Goal: Task Accomplishment & Management: Complete application form

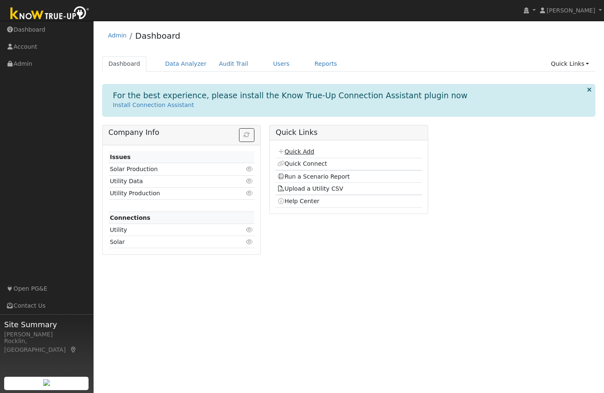
click at [292, 151] on link "Quick Add" at bounding box center [295, 151] width 37 height 7
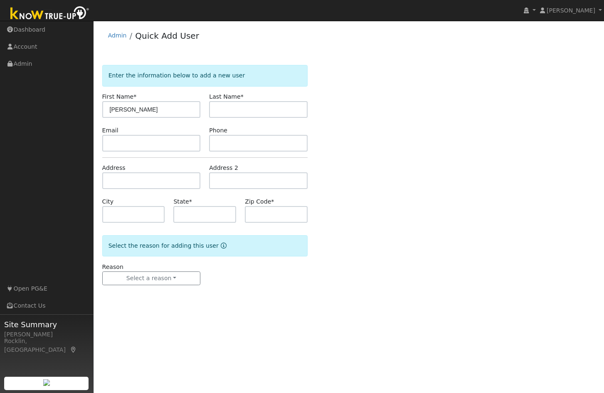
type input "[PERSON_NAME]"
type input "Mittal"
click at [113, 182] on input "text" at bounding box center [151, 180] width 99 height 17
type input "7695 Shelborne Drive"
type input "Granite Bay"
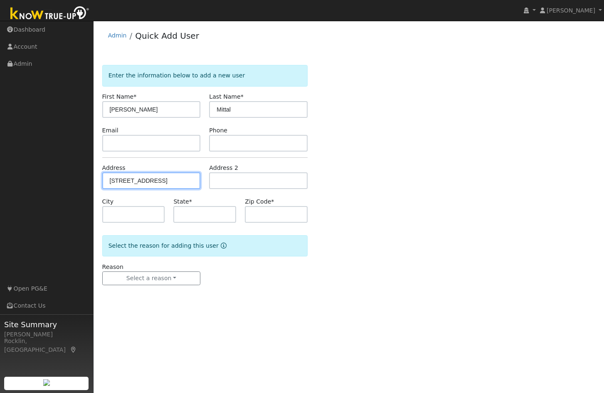
type input "CA"
type input "95746"
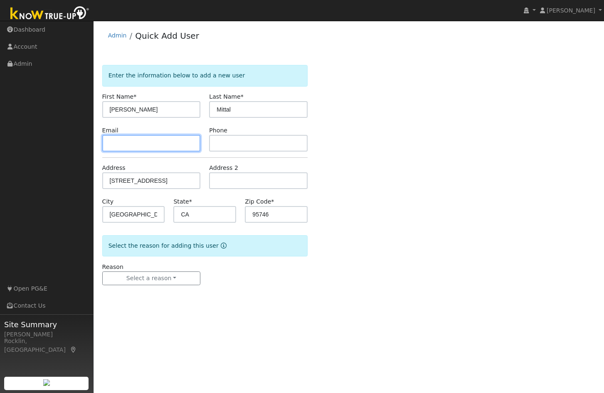
click at [151, 143] on input "text" at bounding box center [151, 143] width 99 height 17
click at [120, 143] on input "mialfek@gmail.com" at bounding box center [151, 143] width 99 height 17
drag, startPoint x: 129, startPoint y: 143, endPoint x: 108, endPoint y: 141, distance: 21.7
click at [108, 141] on input "mialdek@gmail.com" at bounding box center [151, 143] width 99 height 17
type input "mittalfdk@gmail.com"
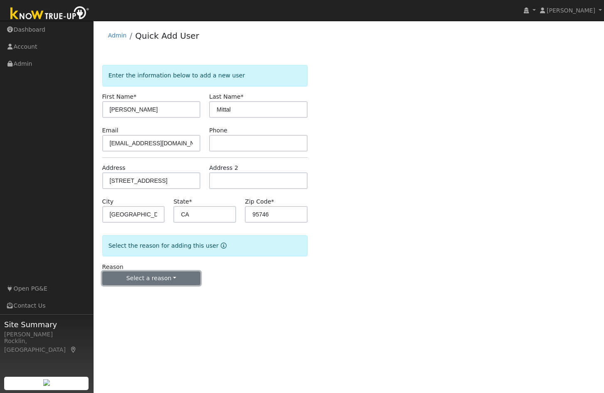
click at [179, 277] on button "Select a reason" at bounding box center [151, 278] width 99 height 14
click at [142, 316] on link "New customer has solar" at bounding box center [149, 319] width 92 height 12
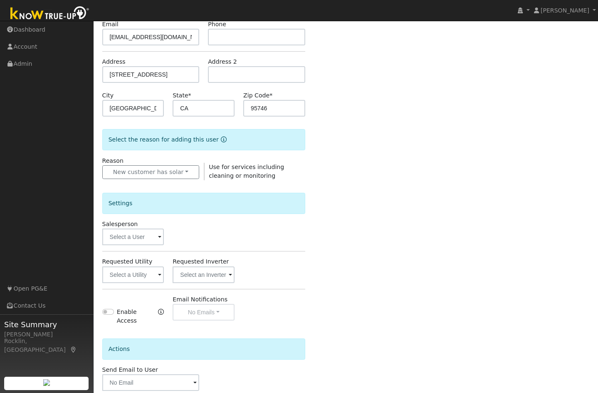
scroll to position [125, 0]
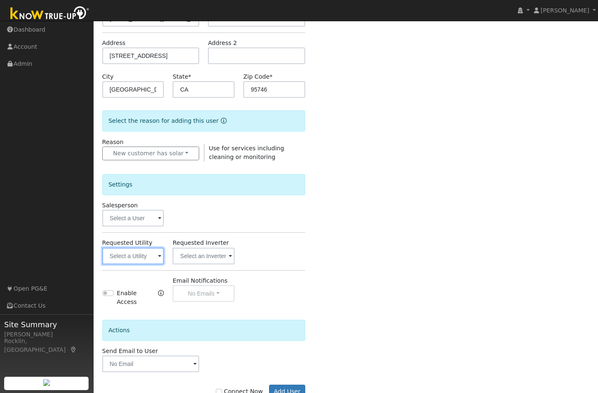
click at [158, 263] on input "text" at bounding box center [133, 255] width 62 height 17
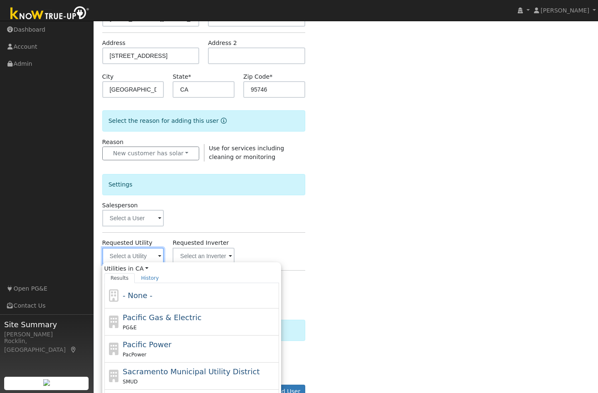
click at [153, 254] on input "text" at bounding box center [133, 255] width 62 height 17
click at [145, 322] on div "Pacific Gas & Electric PG&E" at bounding box center [200, 321] width 154 height 20
type input "Pacific Gas & Electric"
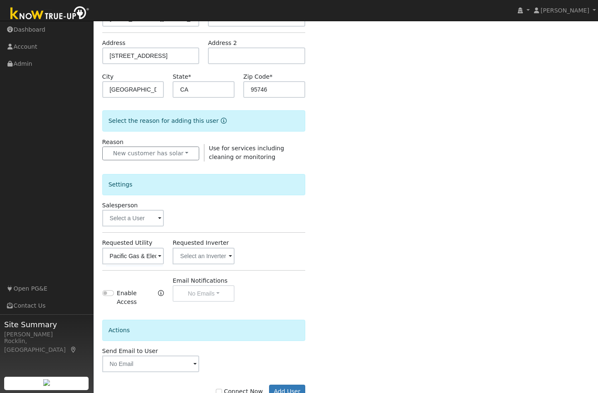
click at [475, 298] on div "Enter the information below to add a new user First Name * Moneesh Last Name * …" at bounding box center [345, 177] width 487 height 474
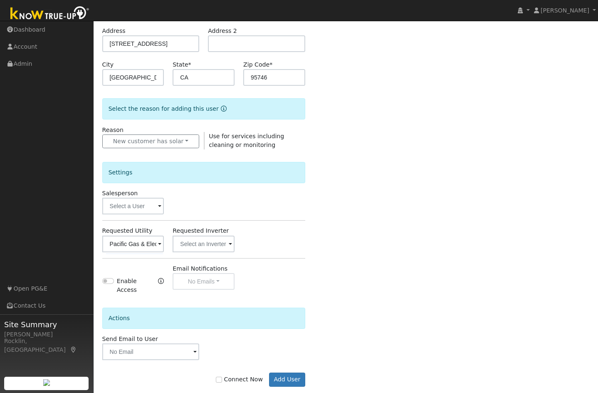
scroll to position [146, 0]
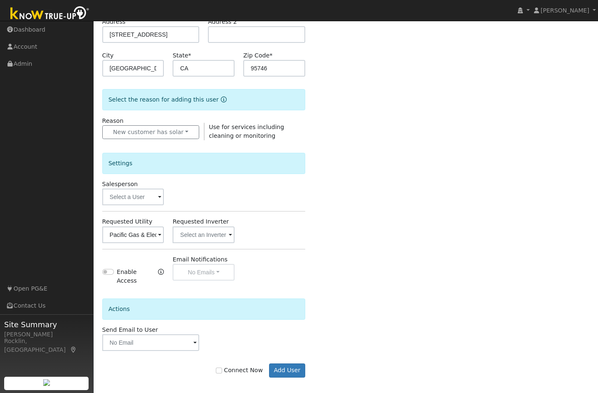
click at [237, 366] on label "Connect Now" at bounding box center [239, 370] width 47 height 9
click at [222, 367] on input "Connect Now" at bounding box center [219, 370] width 6 height 6
checkbox input "true"
click at [293, 365] on button "Add User" at bounding box center [287, 370] width 36 height 14
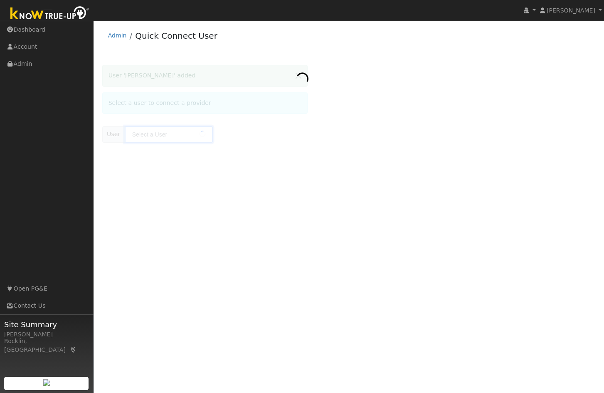
type input "Moneesh Mittal"
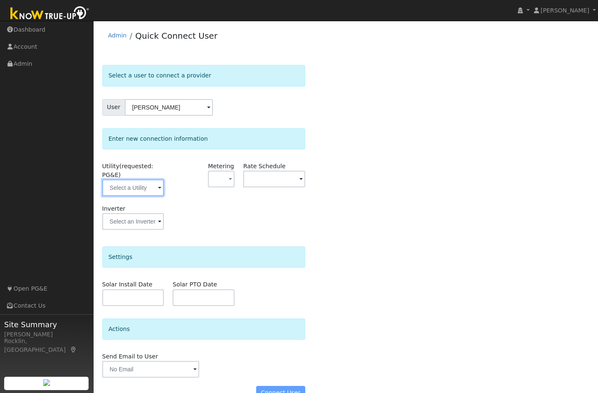
click at [155, 191] on input "text" at bounding box center [133, 187] width 62 height 17
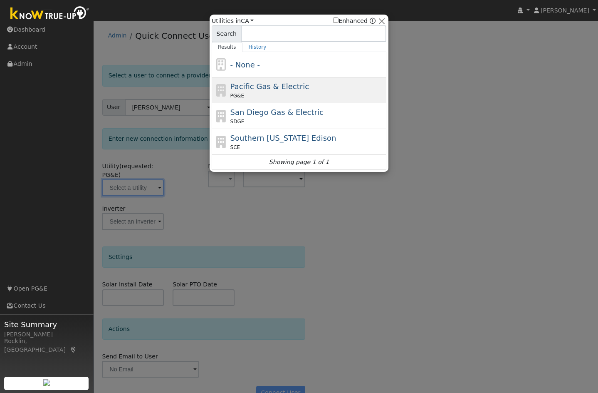
click at [313, 92] on div "PG&E" at bounding box center [307, 95] width 154 height 7
type input "PG&E"
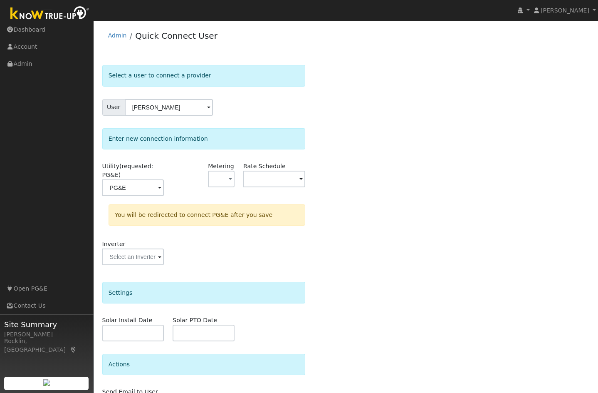
click at [497, 203] on div "Select a user to connect a provider User Moneesh Mittal Account Default Account…" at bounding box center [345, 254] width 487 height 378
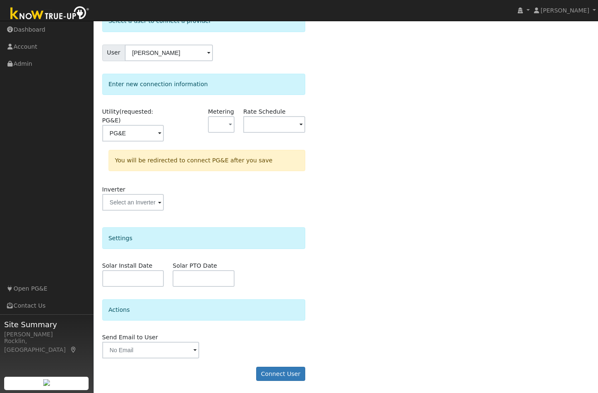
scroll to position [55, 0]
click at [291, 370] on button "Connect User" at bounding box center [280, 373] width 49 height 14
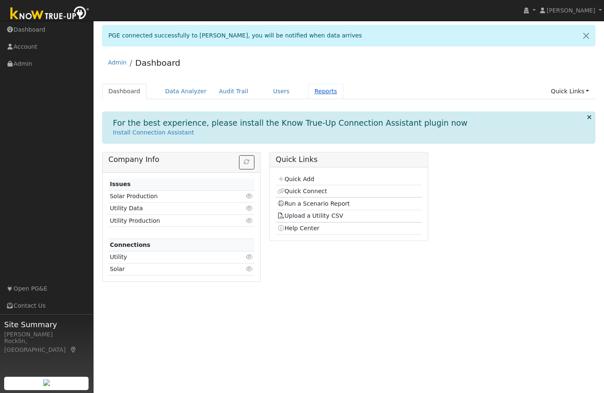
click at [309, 90] on link "Reports" at bounding box center [326, 91] width 35 height 15
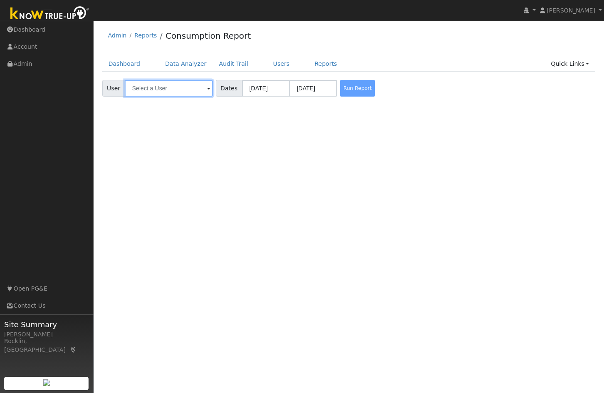
click at [198, 89] on input "text" at bounding box center [169, 88] width 88 height 17
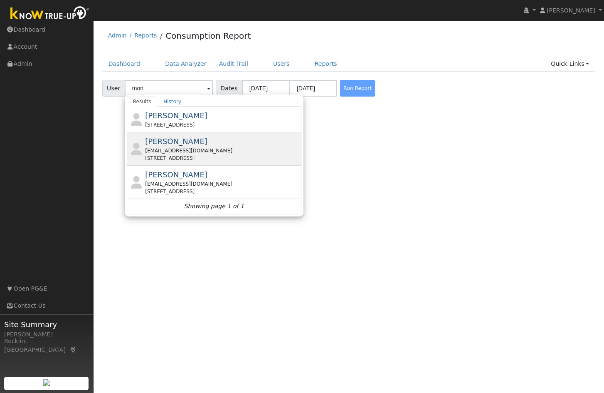
click at [168, 146] on div "Moneesh Mittal mittalfdk@gmail.com 7695 Shelborne Drive, Granite Bay, CA 95746" at bounding box center [222, 149] width 154 height 26
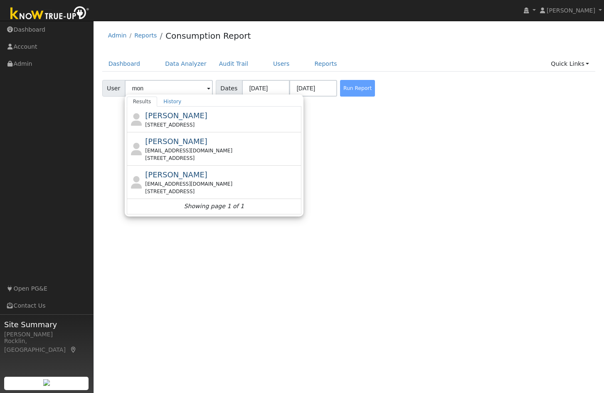
type input "[PERSON_NAME]"
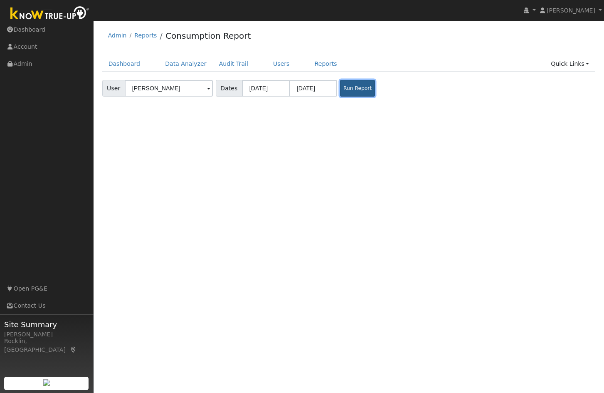
click at [348, 90] on button "Run Report" at bounding box center [357, 88] width 35 height 17
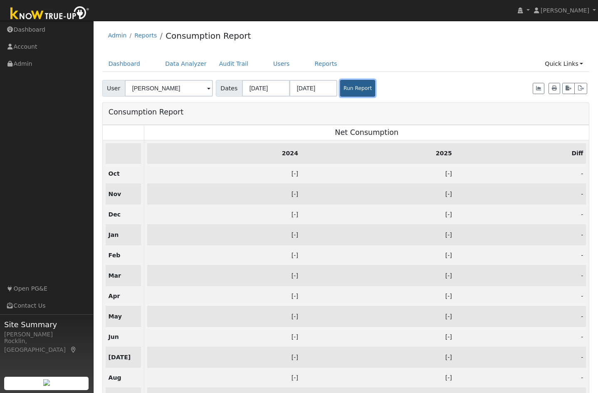
click at [354, 90] on button "Run Report" at bounding box center [357, 88] width 35 height 17
drag, startPoint x: 356, startPoint y: 87, endPoint x: 373, endPoint y: 84, distance: 17.0
click at [357, 87] on button "Run Report" at bounding box center [357, 88] width 35 height 17
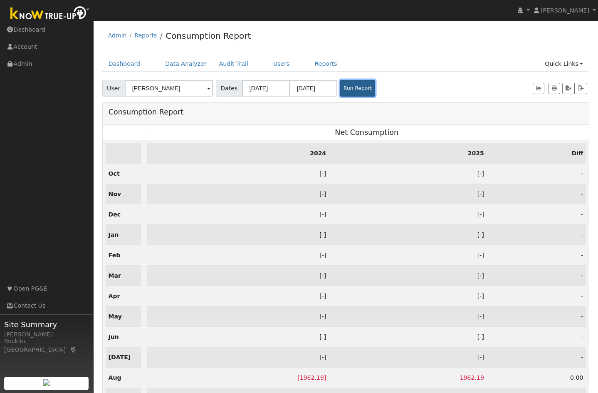
click at [361, 88] on button "Run Report" at bounding box center [357, 88] width 35 height 17
click at [344, 89] on button "Run Report" at bounding box center [357, 88] width 35 height 17
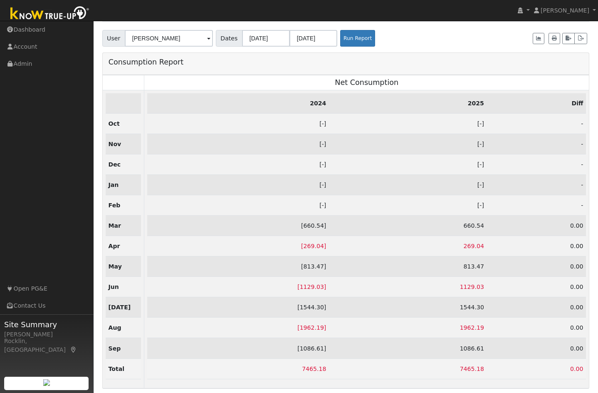
scroll to position [56, 0]
click at [352, 35] on button "Run Report" at bounding box center [357, 38] width 35 height 17
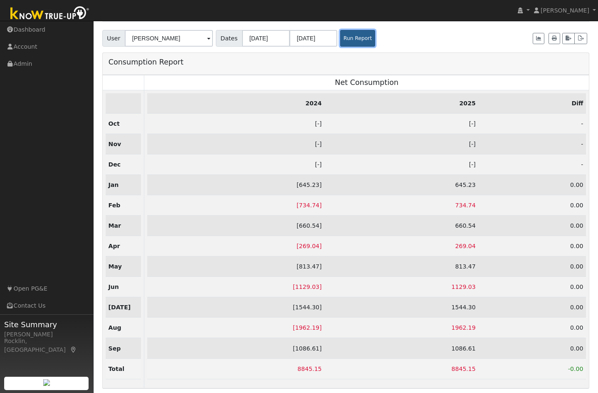
click at [356, 31] on button "Run Report" at bounding box center [357, 38] width 35 height 17
click at [357, 34] on button "Run Report" at bounding box center [357, 38] width 35 height 17
click at [341, 33] on button "Run Report" at bounding box center [357, 38] width 35 height 17
click at [341, 35] on button "Run Report" at bounding box center [357, 38] width 35 height 17
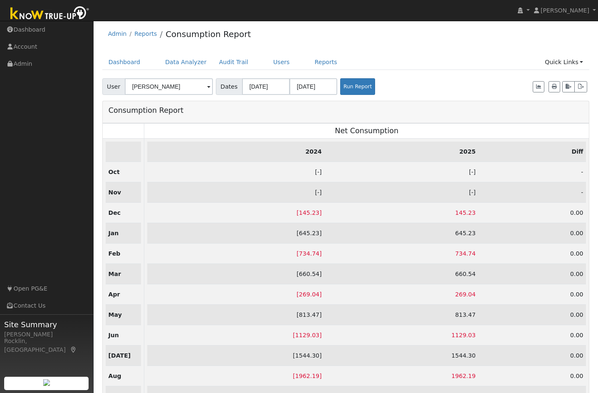
scroll to position [0, 0]
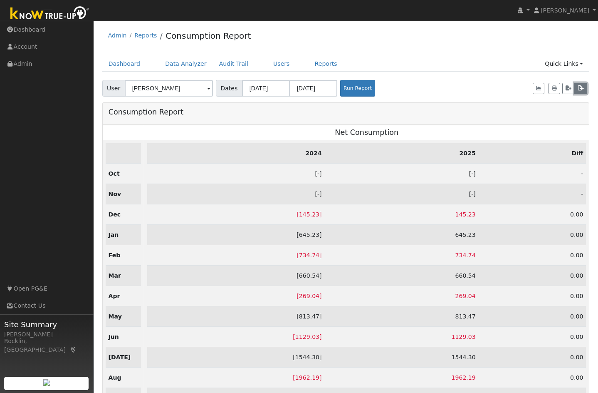
click at [580, 90] on icon "button" at bounding box center [581, 88] width 6 height 5
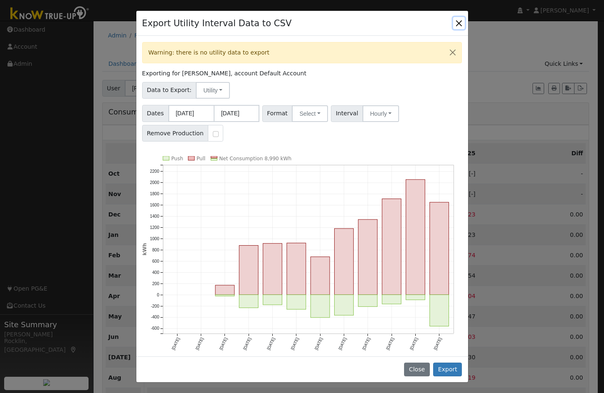
click at [457, 21] on button "Close" at bounding box center [459, 23] width 12 height 12
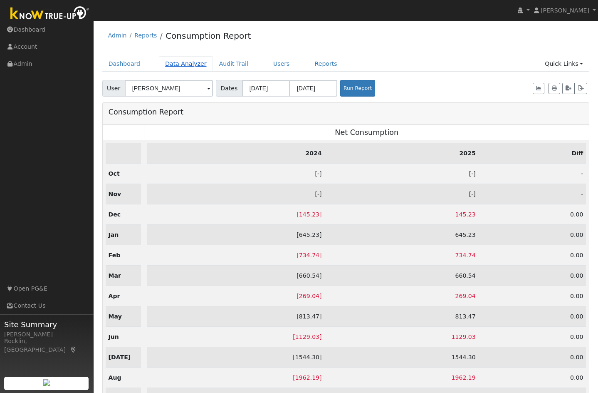
click at [191, 67] on link "Data Analyzer" at bounding box center [186, 63] width 54 height 15
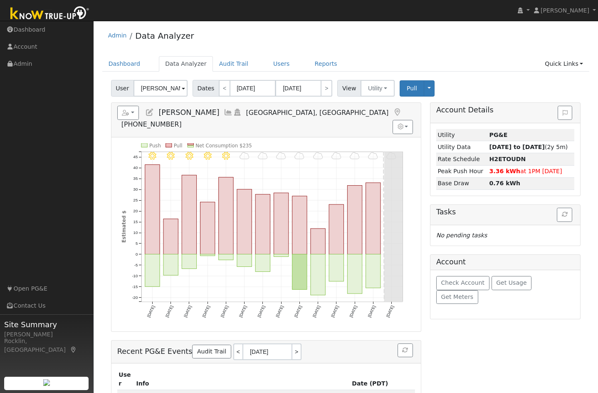
drag, startPoint x: 175, startPoint y: 88, endPoint x: 128, endPoint y: 88, distance: 47.0
click at [128, 88] on div "User [PERSON_NAME]" at bounding box center [150, 88] width 79 height 17
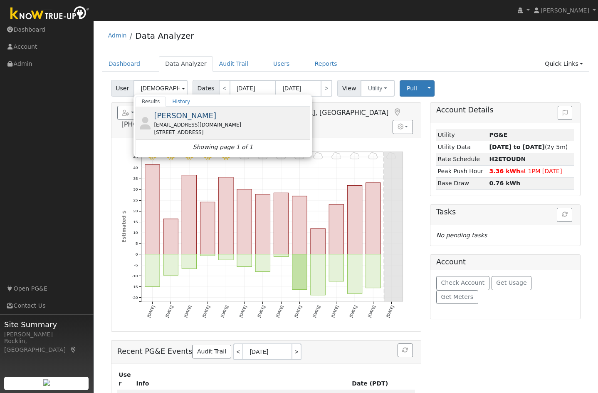
click at [169, 124] on div "[EMAIL_ADDRESS][DOMAIN_NAME]" at bounding box center [231, 124] width 154 height 7
type input "[PERSON_NAME]"
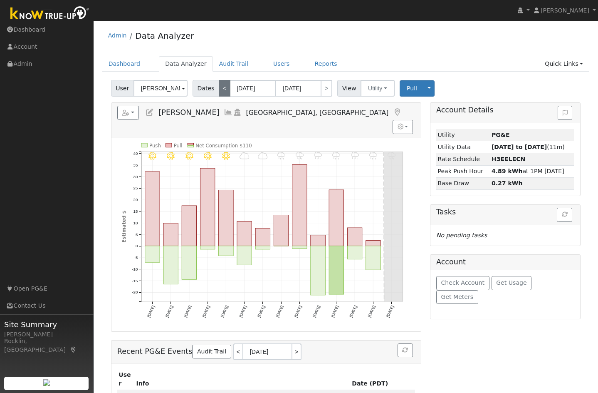
click at [219, 90] on link "<" at bounding box center [225, 88] width 12 height 17
type input "09/11/2025"
type input "09/24/2025"
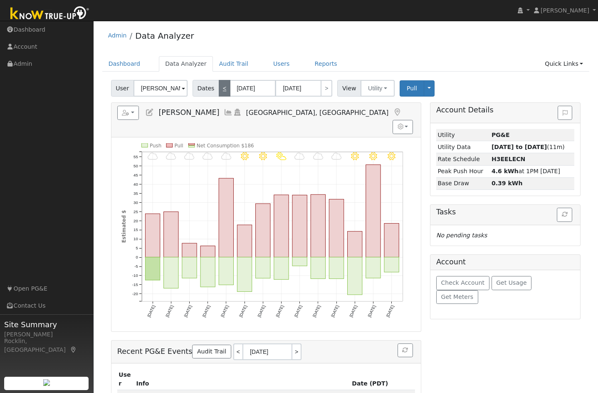
click at [219, 90] on link "<" at bounding box center [225, 88] width 12 height 17
type input "08/28/2025"
type input "09/10/2025"
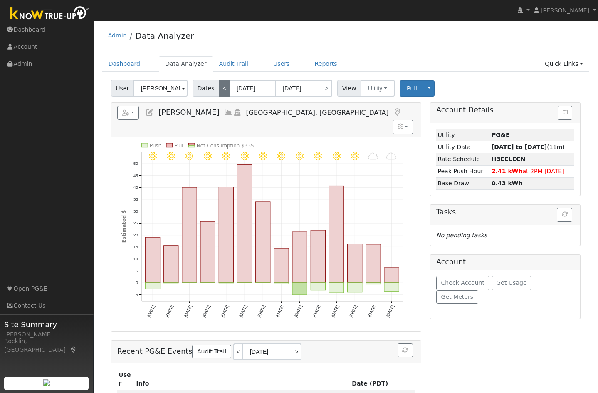
click at [219, 90] on link "<" at bounding box center [225, 88] width 12 height 17
type input "08/14/2025"
type input "08/27/2025"
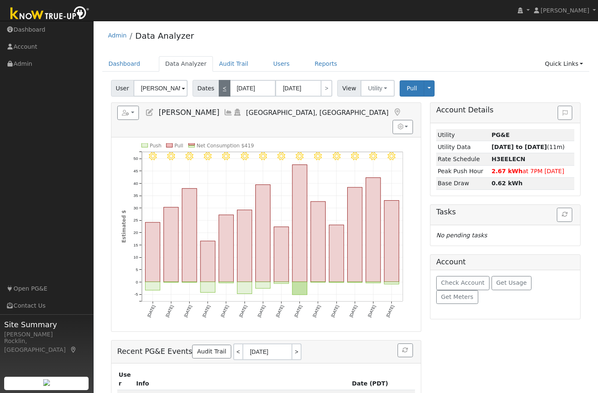
click at [219, 90] on link "<" at bounding box center [225, 88] width 12 height 17
type input "07/31/2025"
type input "08/13/2025"
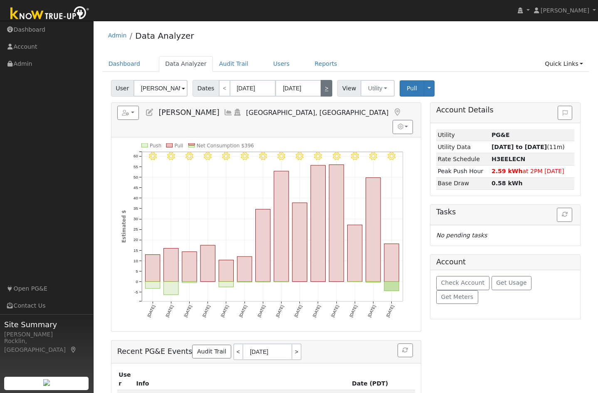
click at [324, 87] on link ">" at bounding box center [327, 88] width 12 height 17
type input "08/14/2025"
type input "08/27/2025"
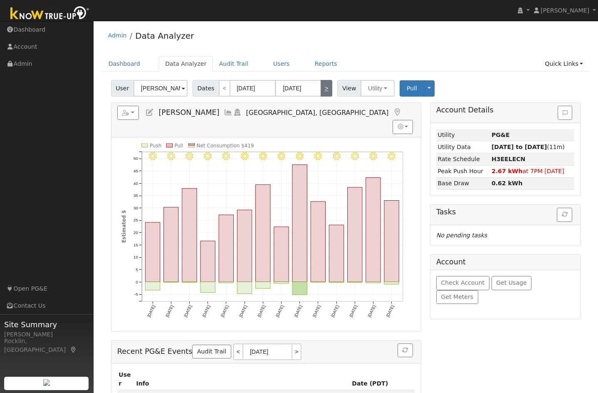
click at [323, 87] on link ">" at bounding box center [327, 88] width 12 height 17
type input "08/28/2025"
type input "09/10/2025"
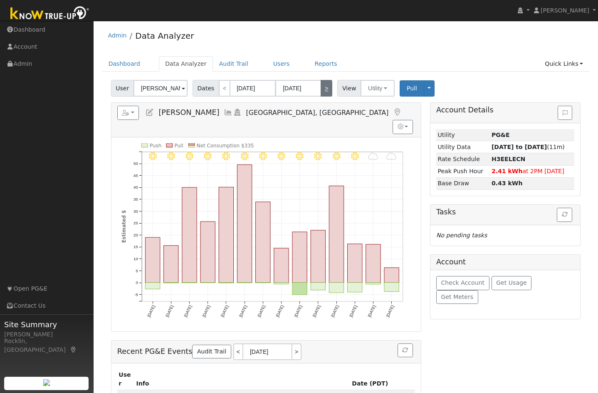
click at [321, 87] on link ">" at bounding box center [327, 88] width 12 height 17
type input "09/11/2025"
type input "09/24/2025"
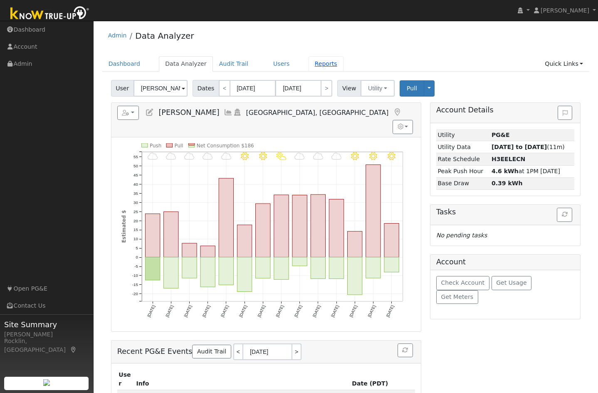
click at [310, 63] on link "Reports" at bounding box center [326, 63] width 35 height 15
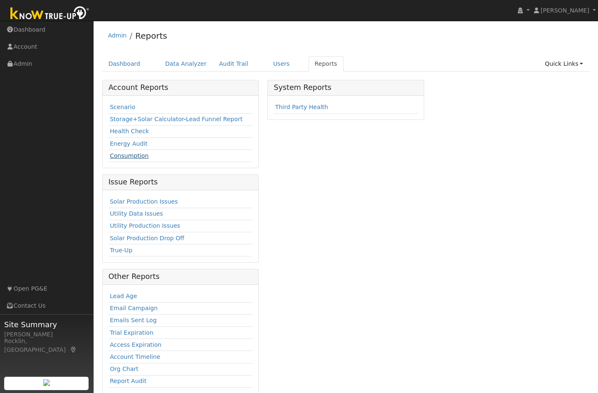
click at [140, 155] on link "Consumption" at bounding box center [129, 155] width 39 height 7
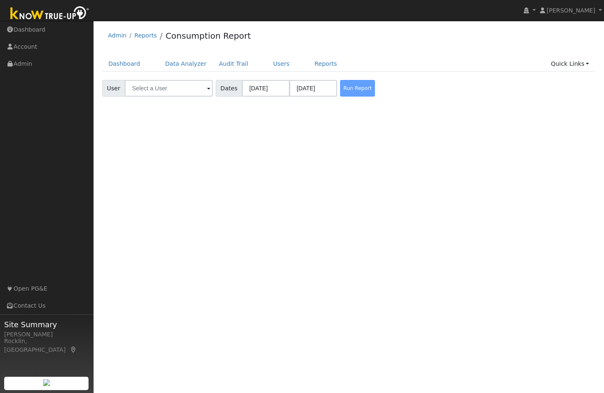
click at [207, 87] on span at bounding box center [208, 89] width 3 height 10
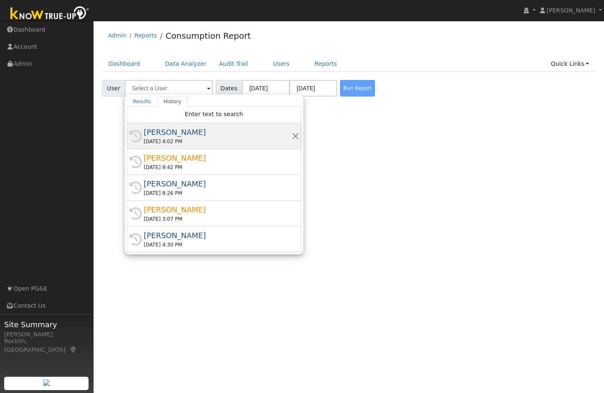
click at [185, 136] on div "[PERSON_NAME]" at bounding box center [218, 131] width 148 height 11
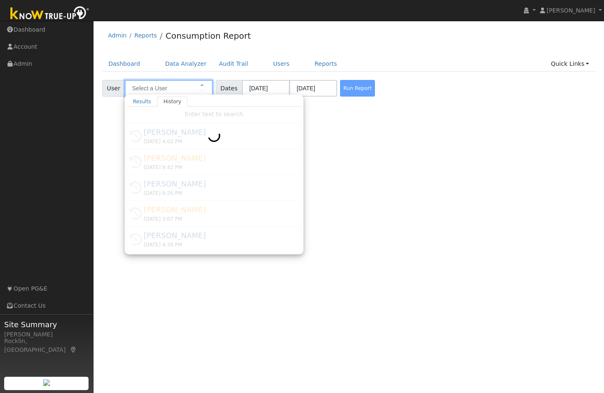
type input "[PERSON_NAME]"
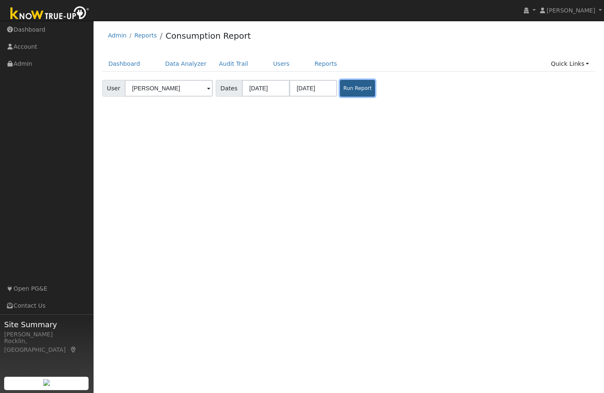
click at [353, 88] on button "Run Report" at bounding box center [357, 88] width 35 height 17
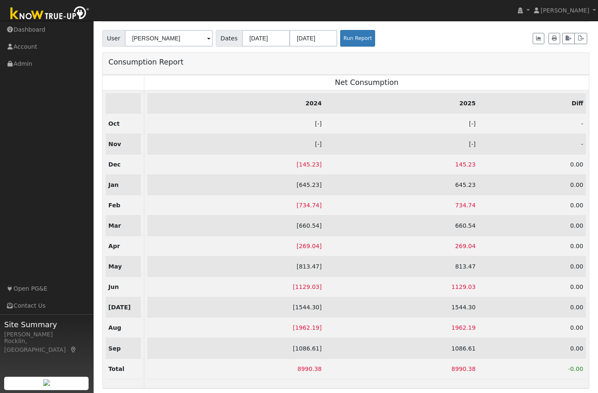
scroll to position [56, 0]
click at [577, 33] on button "button" at bounding box center [580, 39] width 13 height 12
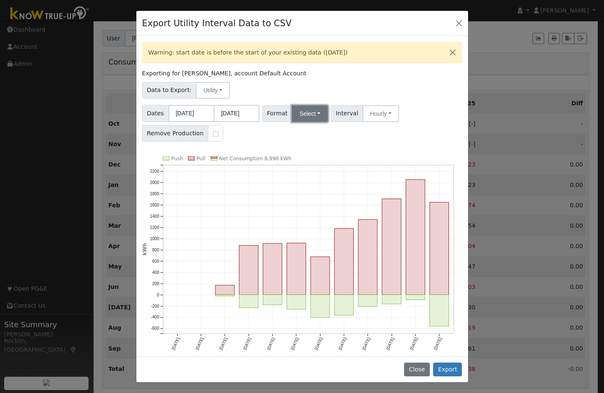
click at [311, 114] on button "Select" at bounding box center [310, 113] width 36 height 17
click at [312, 133] on link "Generic" at bounding box center [319, 132] width 59 height 12
click at [447, 369] on button "Export" at bounding box center [447, 369] width 29 height 14
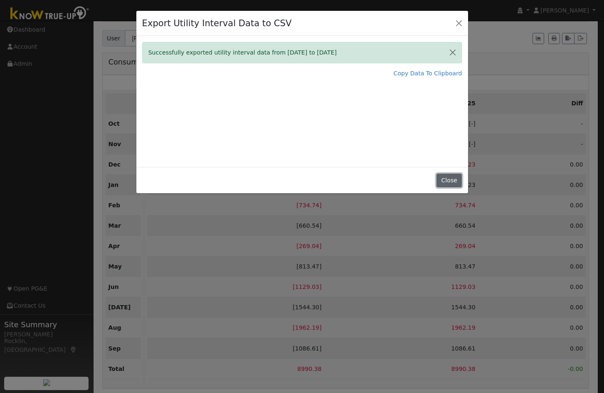
click at [452, 179] on button "Close" at bounding box center [449, 180] width 25 height 14
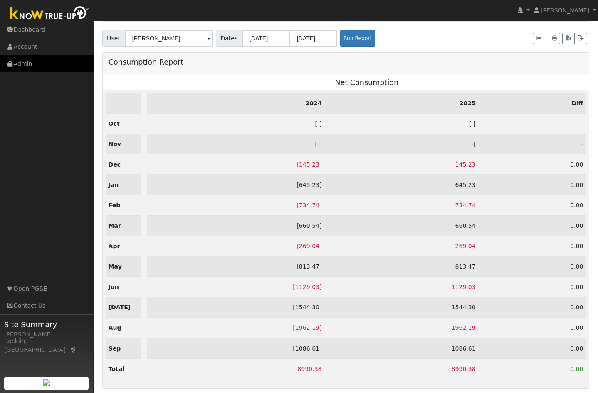
click at [27, 63] on link "Admin" at bounding box center [47, 63] width 94 height 17
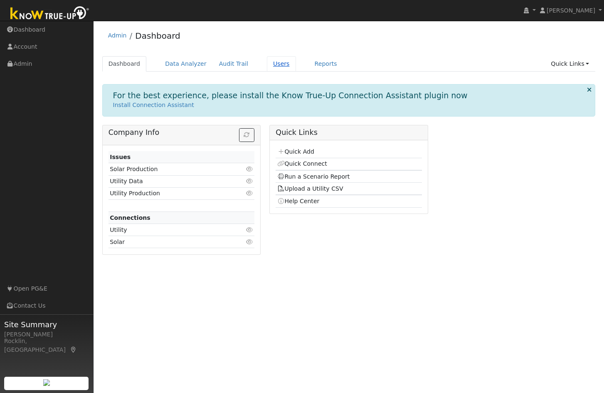
click at [267, 65] on link "Users" at bounding box center [281, 63] width 29 height 15
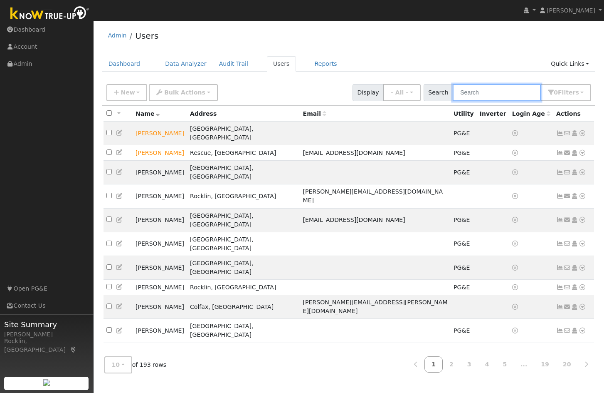
click at [490, 94] on input "text" at bounding box center [497, 92] width 88 height 17
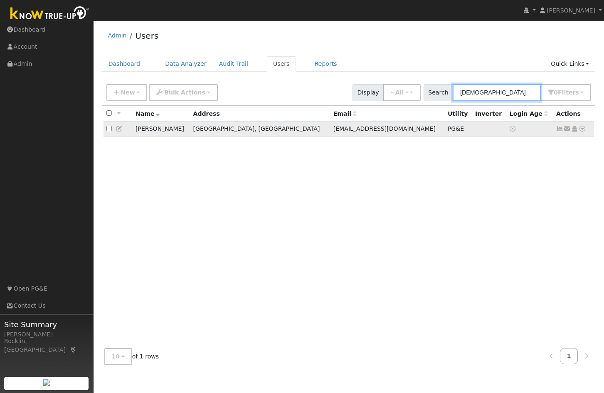
type input "[DEMOGRAPHIC_DATA]"
click at [112, 130] on td at bounding box center [118, 128] width 29 height 15
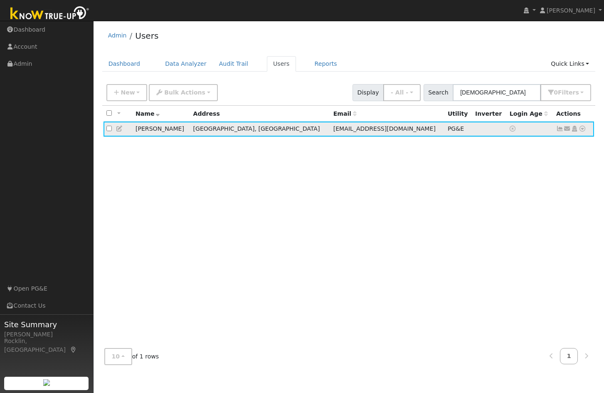
click at [109, 127] on input "checkbox" at bounding box center [108, 128] width 5 height 5
checkbox input "true"
click at [159, 172] on div "All None All on page None on page Name Address Email Utility Inverter Login Age…" at bounding box center [349, 223] width 494 height 235
drag, startPoint x: 500, startPoint y: 91, endPoint x: 445, endPoint y: 91, distance: 55.3
click at [445, 91] on div "Search [DEMOGRAPHIC_DATA] 0 Filter s My accounts Role Show - All - Show Leads A…" at bounding box center [508, 92] width 168 height 17
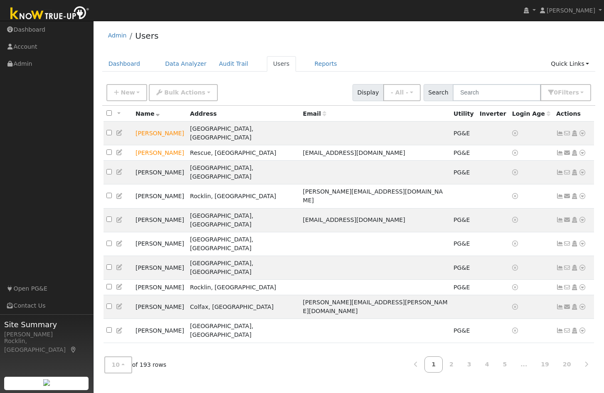
click at [109, 114] on input "checkbox" at bounding box center [108, 112] width 5 height 5
checkbox input "true"
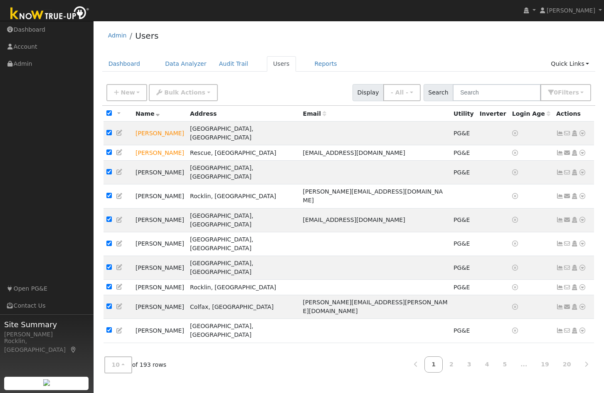
checkbox input "true"
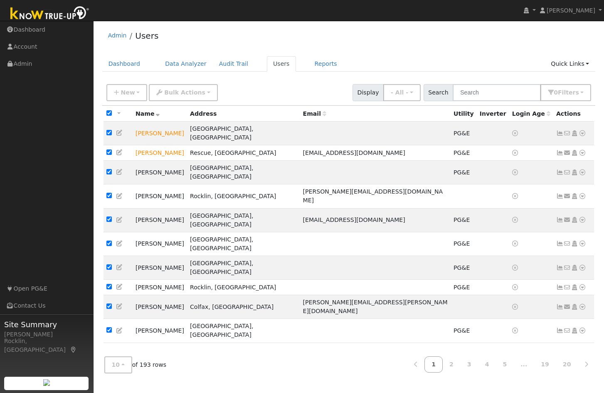
checkbox input "true"
click at [195, 95] on button "Bulk Actions" at bounding box center [183, 92] width 69 height 17
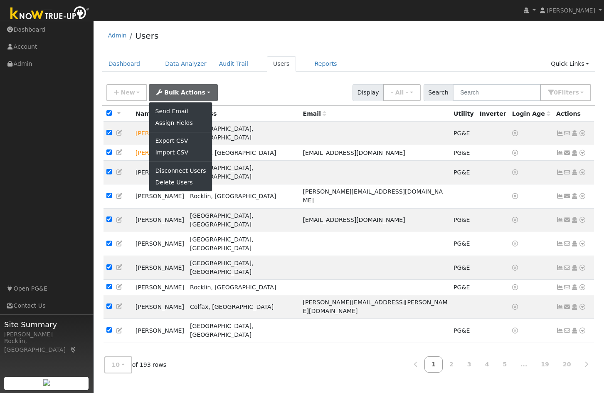
click at [230, 92] on div "New Add User Quick Add Quick Connect Quick Convert Lead Bulk Actions Send Email…" at bounding box center [349, 91] width 488 height 20
